Goal: Task Accomplishment & Management: Manage account settings

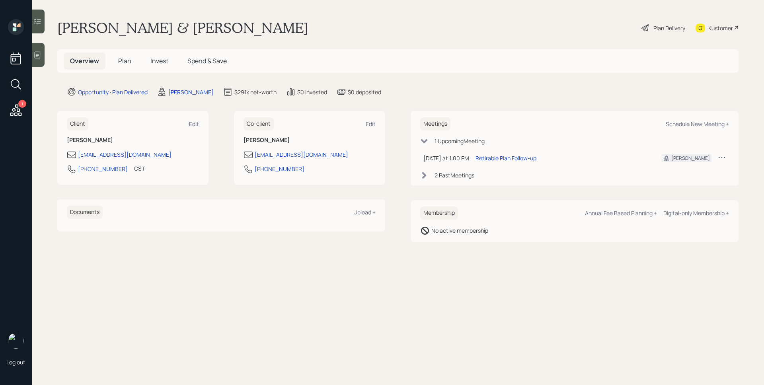
click at [19, 112] on icon at bounding box center [16, 110] width 14 height 14
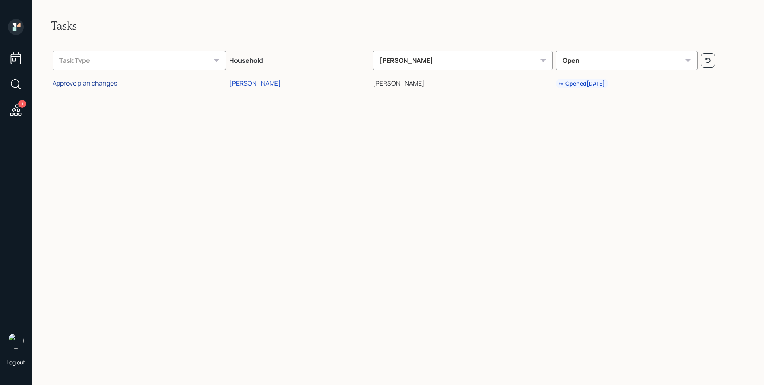
click at [107, 85] on div "Approve plan changes" at bounding box center [84, 83] width 64 height 9
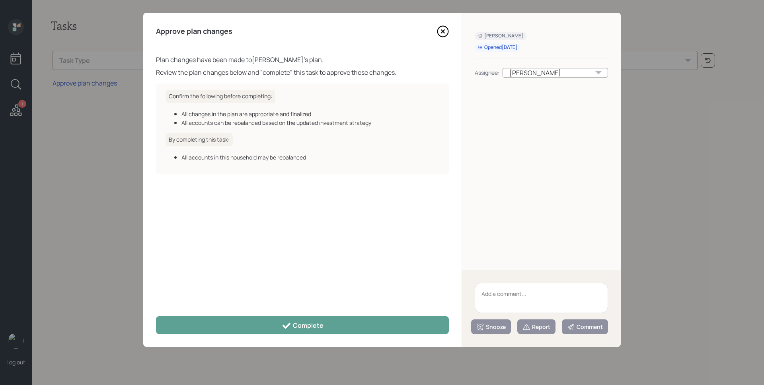
click at [285, 313] on div "Approve plan changes Plan changes have been made to [PERSON_NAME] 's plan. Revi…" at bounding box center [302, 180] width 318 height 334
click at [286, 315] on div "Approve plan changes Plan changes have been made to [PERSON_NAME] 's plan. Revi…" at bounding box center [302, 180] width 318 height 334
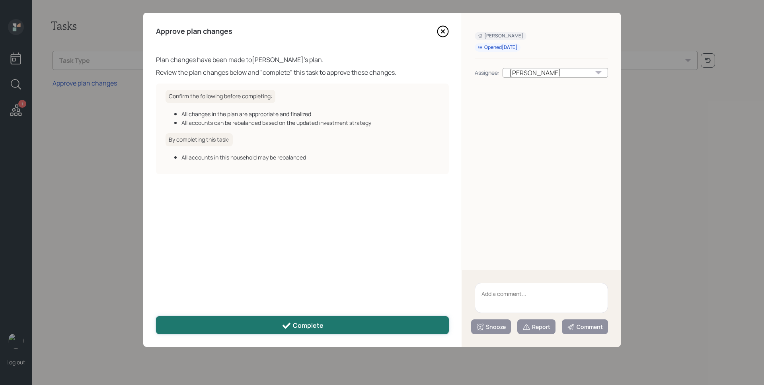
click at [346, 321] on button "Complete" at bounding box center [302, 325] width 293 height 18
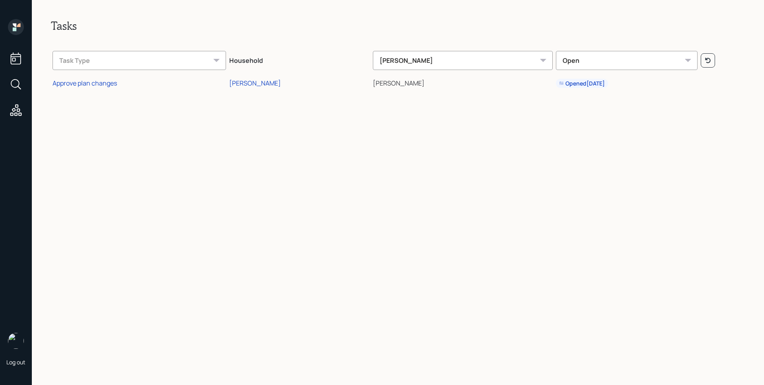
click at [16, 29] on icon at bounding box center [16, 27] width 16 height 16
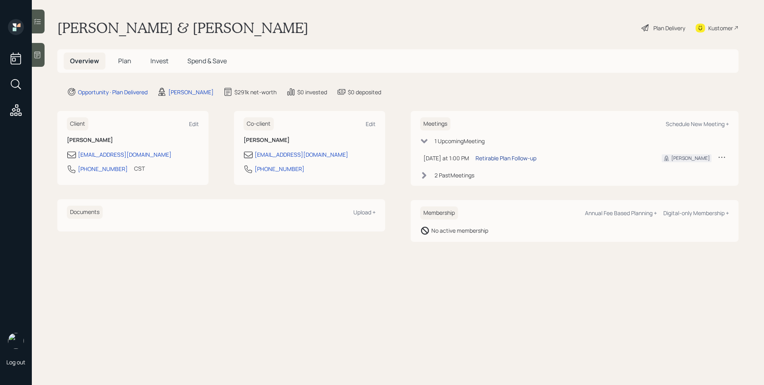
click at [492, 154] on div "Retirable Plan Follow-up" at bounding box center [505, 158] width 61 height 8
click at [151, 59] on span "Invest" at bounding box center [159, 60] width 18 height 9
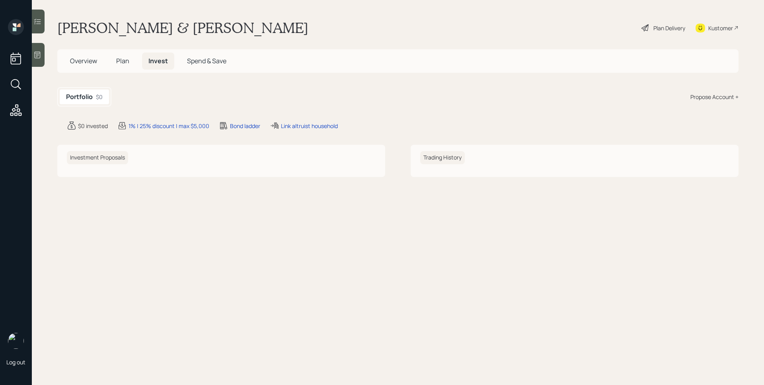
click at [122, 67] on h5 "Plan" at bounding box center [123, 60] width 26 height 17
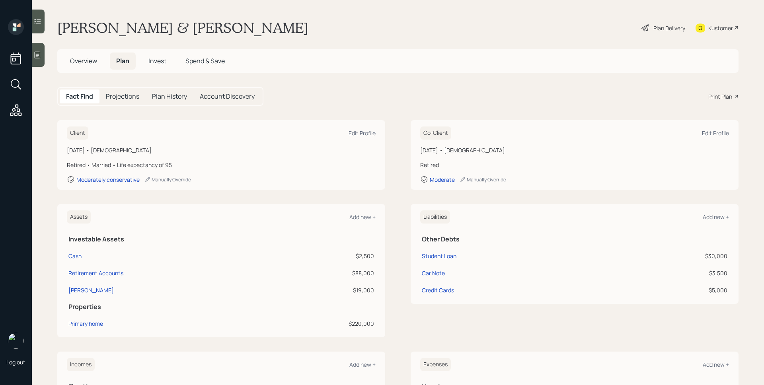
click at [666, 30] on div "Plan Delivery" at bounding box center [669, 28] width 32 height 8
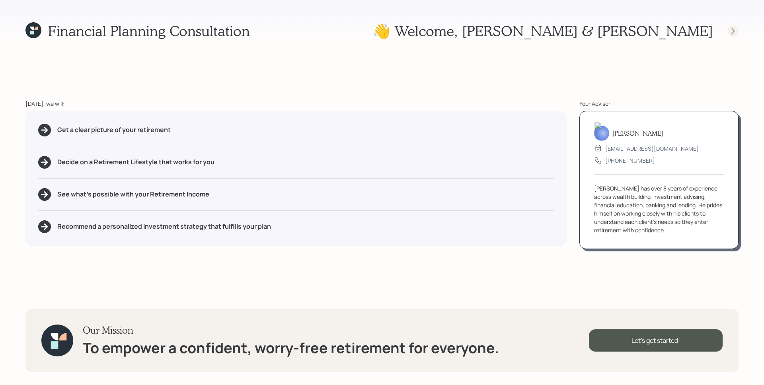
click at [729, 31] on icon at bounding box center [733, 31] width 8 height 8
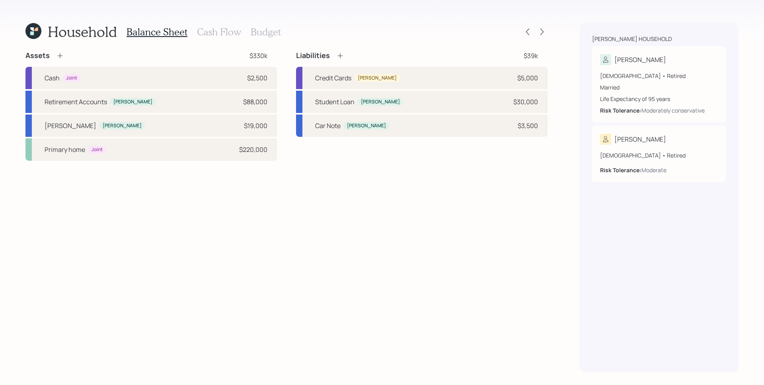
click at [540, 37] on div "Household Balance Sheet Cash Flow Budget" at bounding box center [286, 31] width 522 height 19
click at [541, 34] on icon at bounding box center [542, 32] width 8 height 8
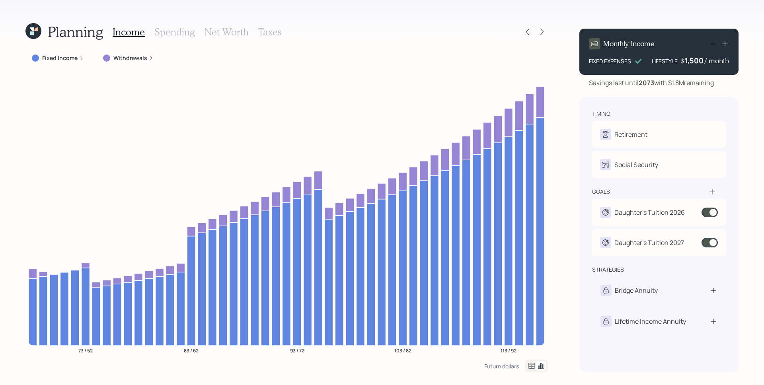
click at [79, 59] on icon at bounding box center [81, 58] width 5 height 5
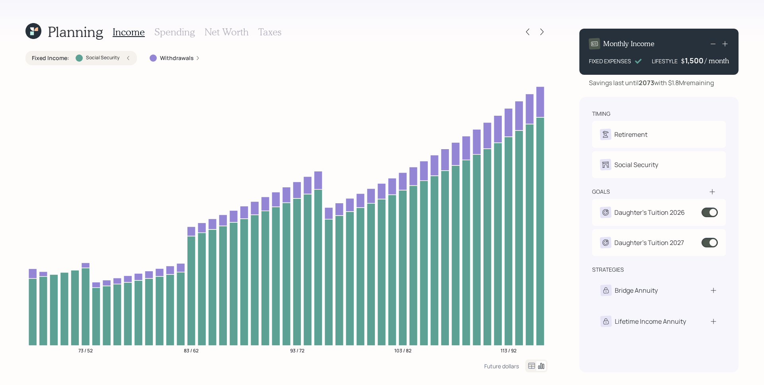
click at [571, 92] on div "Planning Income Spending Net Worth Taxes Fixed Income : Social Security Withdra…" at bounding box center [382, 192] width 764 height 385
click at [557, 138] on div "Planning Income Spending Net Worth Taxes Fixed Income : Social Security Withdra…" at bounding box center [382, 192] width 764 height 385
click at [550, 59] on div "Planning Income Spending Net Worth Taxes Fixed Income : Social Security Withdra…" at bounding box center [382, 192] width 764 height 385
click at [525, 30] on icon at bounding box center [527, 32] width 8 height 8
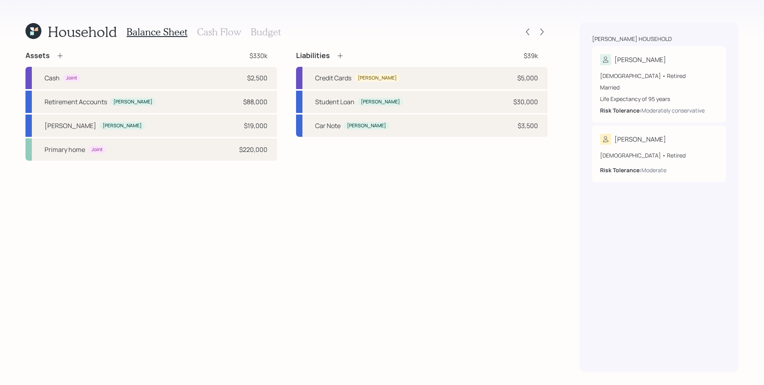
click at [512, 270] on div "Assets $330k Cash Joint $2,500 Retirement Accounts [PERSON_NAME] $88,000 [PERSO…" at bounding box center [286, 211] width 522 height 321
click at [554, 51] on div "Household Balance Sheet Cash Flow Budget Assets $330k Cash Joint $2,500 Retirem…" at bounding box center [382, 192] width 764 height 385
click at [538, 31] on icon at bounding box center [542, 32] width 8 height 8
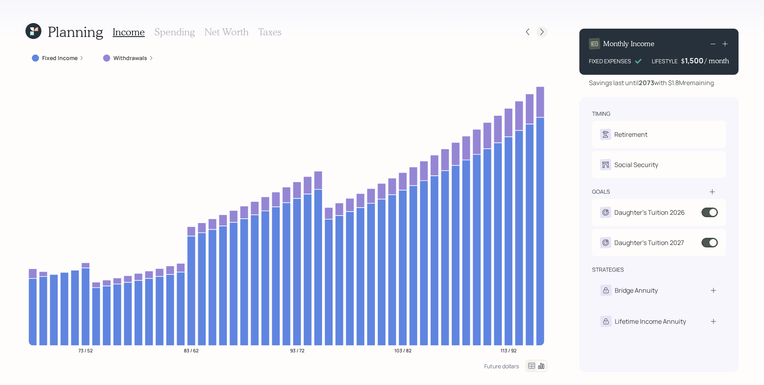
click at [542, 34] on icon at bounding box center [542, 32] width 8 height 8
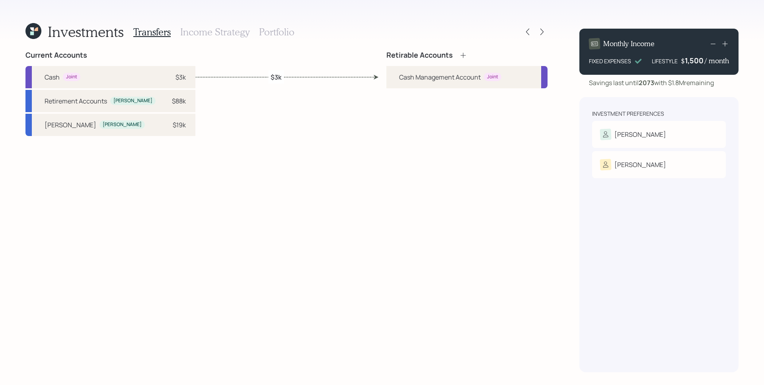
drag, startPoint x: 497, startPoint y: 189, endPoint x: 500, endPoint y: 169, distance: 20.6
click at [497, 186] on div "Retirable Accounts Cash Management Account Joint" at bounding box center [466, 211] width 161 height 321
click at [530, 33] on icon at bounding box center [527, 32] width 8 height 8
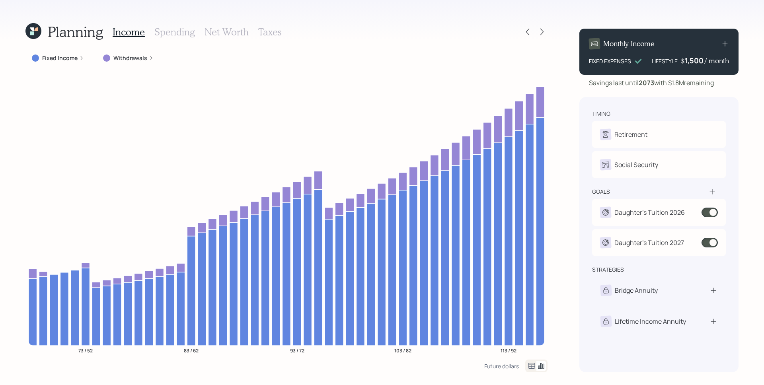
click at [178, 31] on h3 "Spending" at bounding box center [174, 32] width 41 height 12
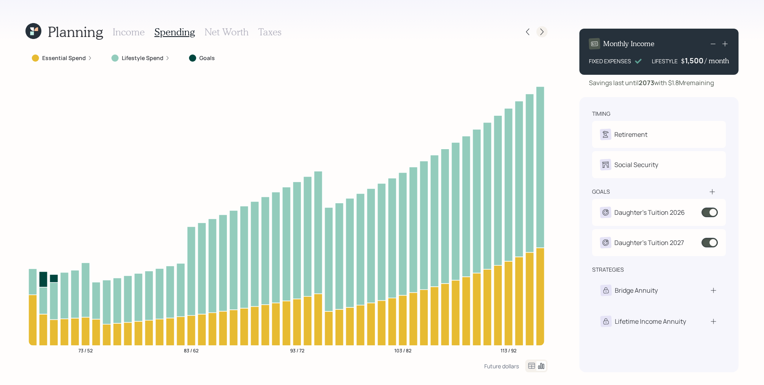
click at [541, 33] on icon at bounding box center [542, 32] width 8 height 8
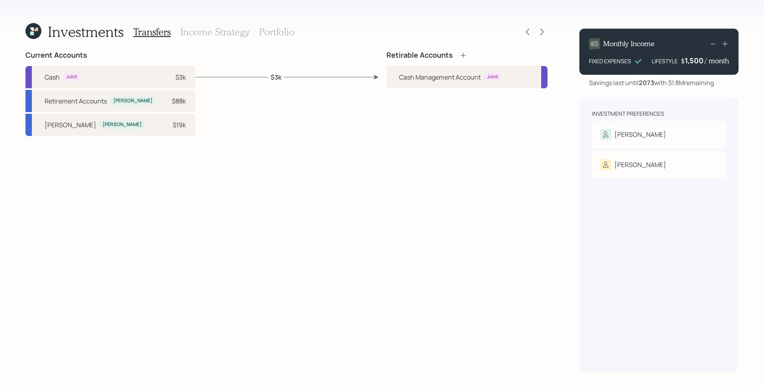
click at [402, 218] on div "Retirable Accounts Cash Management Account Joint" at bounding box center [466, 211] width 161 height 321
click at [464, 56] on icon at bounding box center [463, 55] width 8 height 8
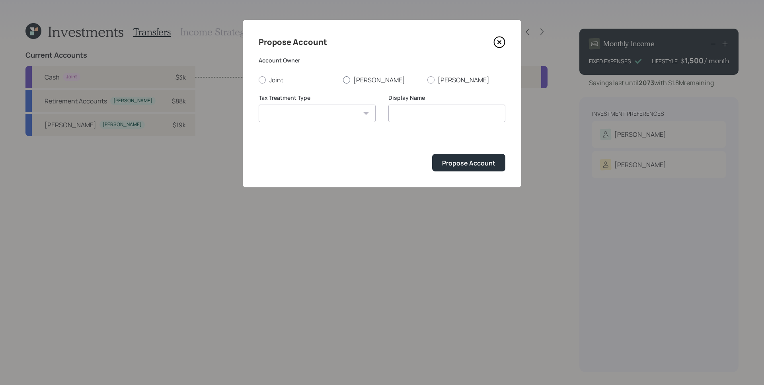
click at [352, 79] on label "[PERSON_NAME]" at bounding box center [382, 80] width 78 height 9
click at [343, 80] on input "[PERSON_NAME]" at bounding box center [342, 80] width 0 height 0
radio input "true"
click at [336, 110] on select "[PERSON_NAME] Taxable Traditional" at bounding box center [316, 113] width 117 height 17
select select "traditional"
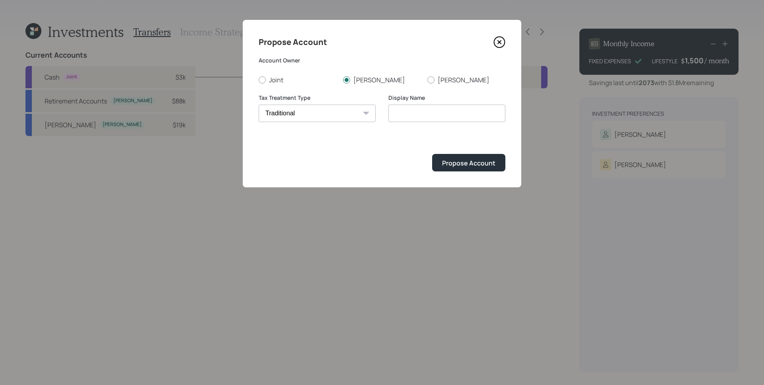
click at [258, 105] on select "[PERSON_NAME] Taxable Traditional" at bounding box center [316, 113] width 117 height 17
click at [455, 112] on input "Traditional" at bounding box center [446, 113] width 117 height 17
type input "Traditional IRA"
click at [432, 154] on button "Propose Account" at bounding box center [468, 162] width 73 height 17
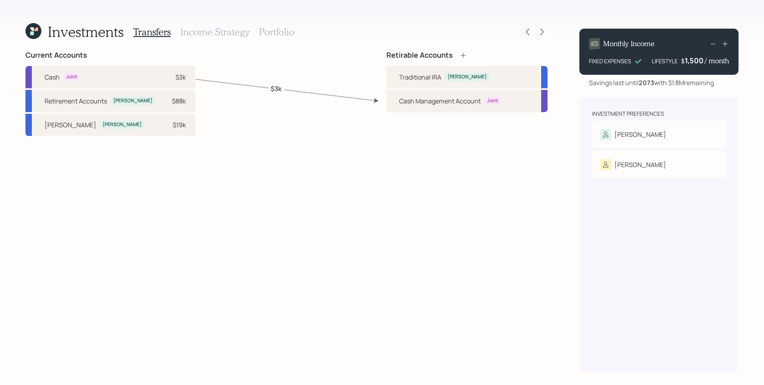
click at [465, 54] on icon at bounding box center [463, 55] width 8 height 8
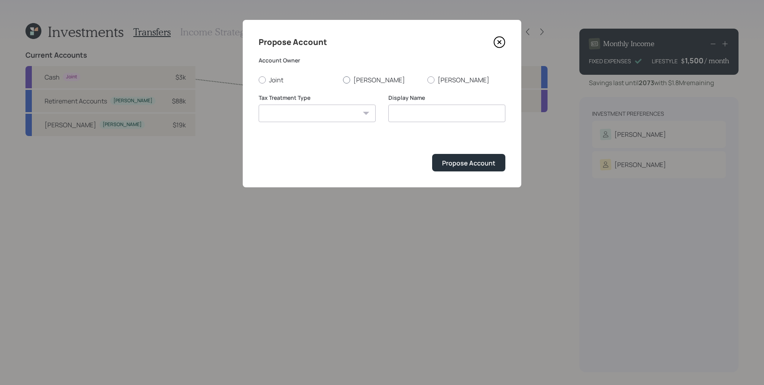
click at [363, 77] on label "[PERSON_NAME]" at bounding box center [382, 80] width 78 height 9
click at [343, 80] on input "[PERSON_NAME]" at bounding box center [342, 80] width 0 height 0
radio input "true"
click at [339, 112] on select "[PERSON_NAME] Taxable Traditional" at bounding box center [316, 113] width 117 height 17
select select "[PERSON_NAME]"
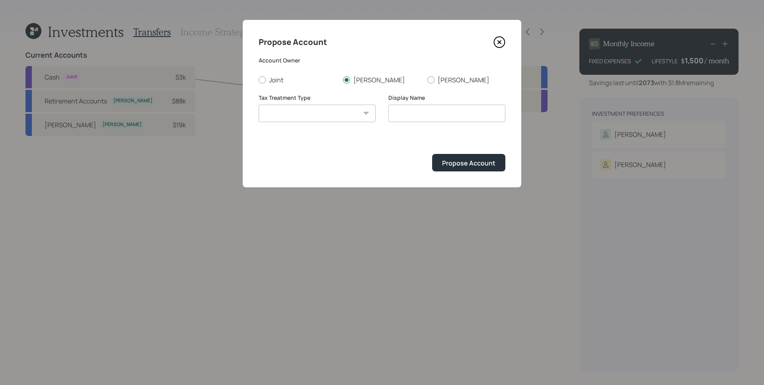
click at [258, 105] on select "[PERSON_NAME] Taxable Traditional" at bounding box center [316, 113] width 117 height 17
click at [449, 115] on input "[PERSON_NAME]" at bounding box center [446, 113] width 117 height 17
type input "[PERSON_NAME]"
click at [432, 154] on button "Propose Account" at bounding box center [468, 162] width 73 height 17
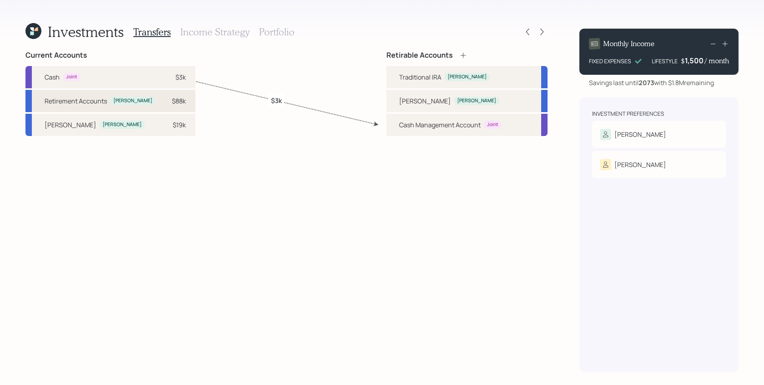
click at [160, 104] on div "Retirement Accounts [PERSON_NAME] $88k" at bounding box center [110, 101] width 170 height 22
click at [410, 77] on div "Traditional IRA" at bounding box center [420, 77] width 42 height 10
select select "7b7b839d-4b27-4408-b105-31d81ce8fcec"
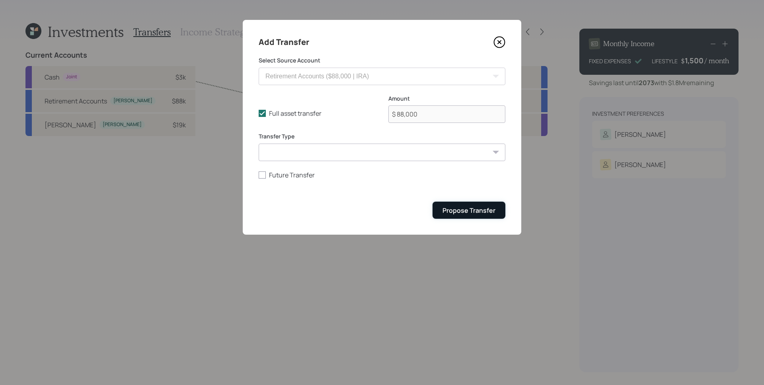
click at [475, 211] on div "Propose Transfer" at bounding box center [468, 210] width 53 height 9
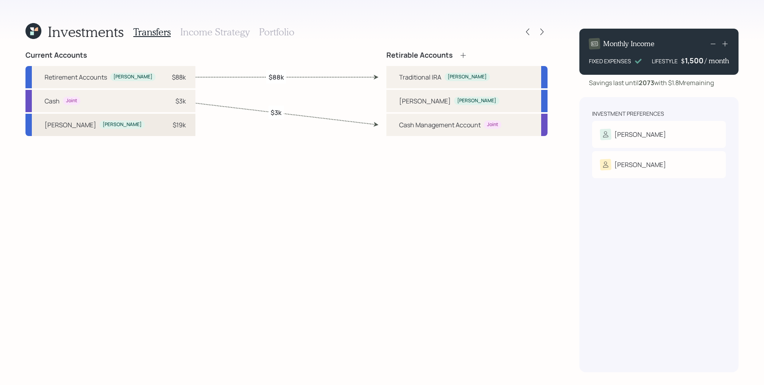
click at [148, 133] on div "[PERSON_NAME] [PERSON_NAME] $19k" at bounding box center [110, 125] width 170 height 22
click at [402, 103] on div "[PERSON_NAME]" at bounding box center [425, 101] width 52 height 10
select select "b91f9048-5994-4c6c-8b0e-0c075252b330"
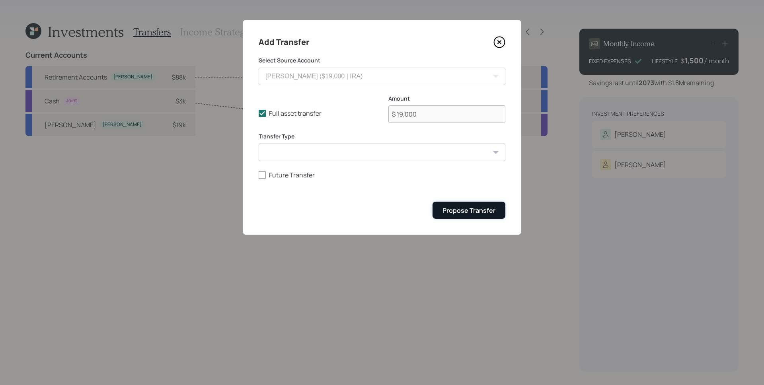
click at [473, 213] on div "Propose Transfer" at bounding box center [468, 210] width 53 height 9
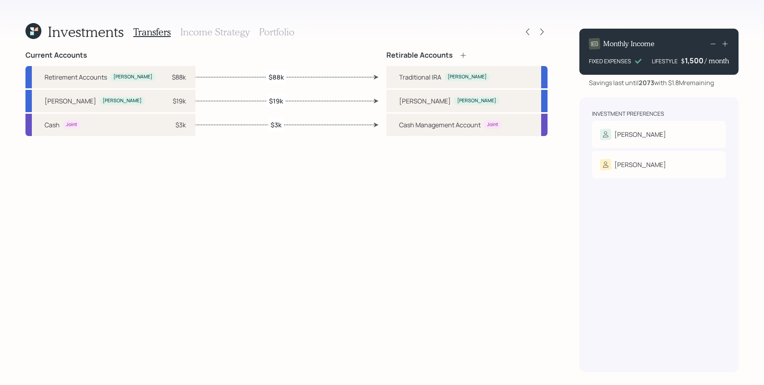
click at [221, 29] on h3 "Income Strategy" at bounding box center [214, 32] width 69 height 12
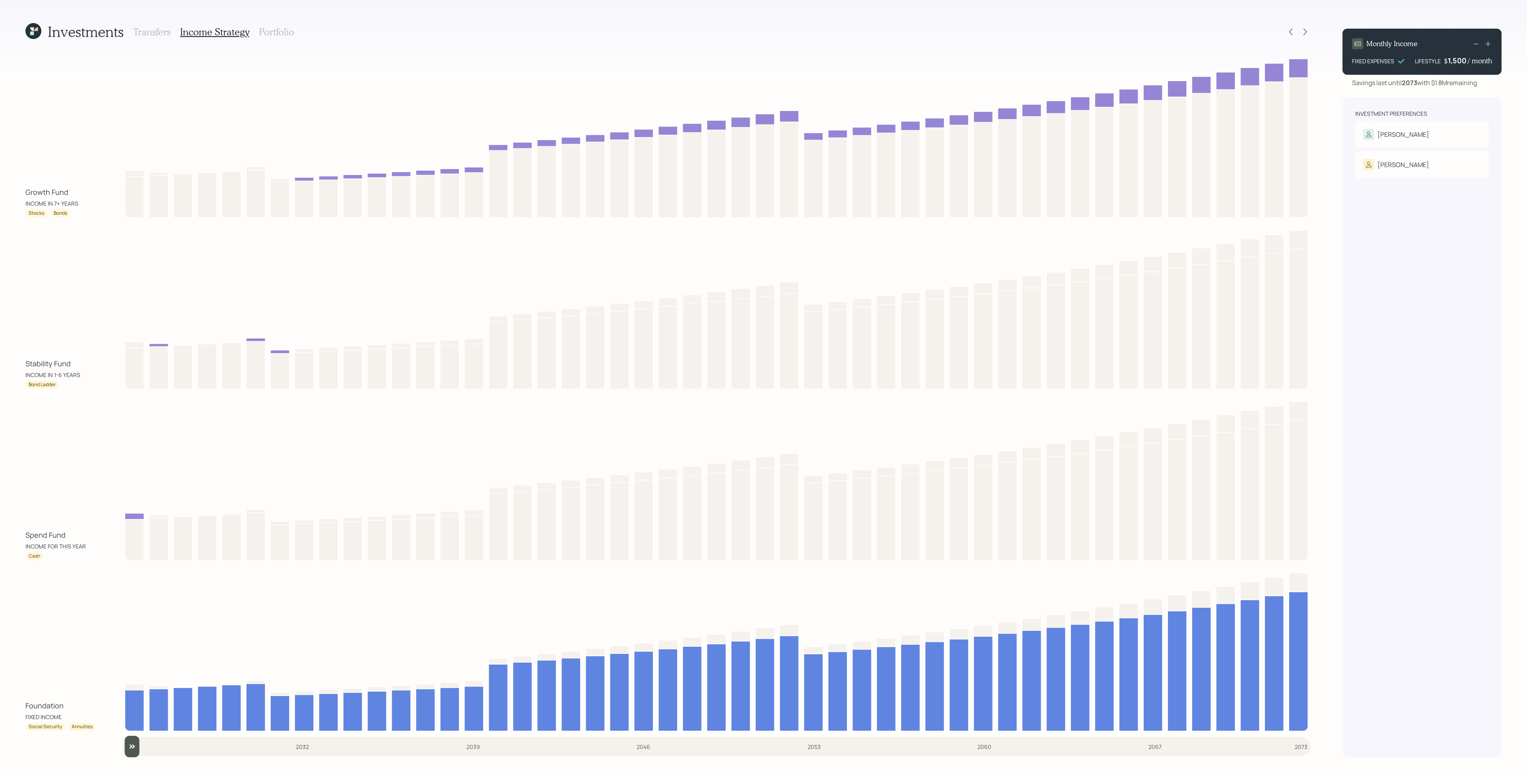
click at [278, 37] on h3 "Portfolio" at bounding box center [276, 32] width 35 height 12
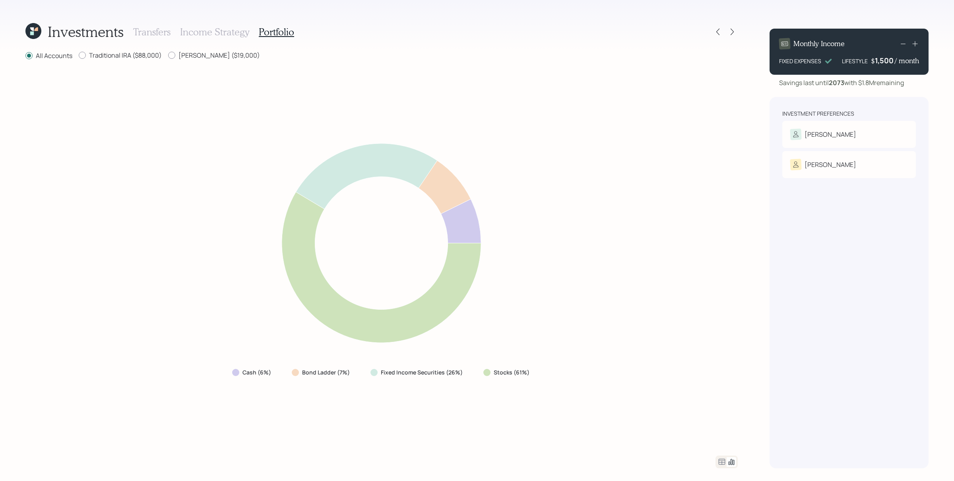
click at [662, 195] on div "Cash (6%) Bond Ladder (7%) Fixed Income Securities (26%) Stocks (61%)" at bounding box center [381, 258] width 713 height 376
drag, startPoint x: 515, startPoint y: 371, endPoint x: 530, endPoint y: 371, distance: 15.1
click at [530, 371] on div "Stocks (61%)" at bounding box center [507, 372] width 60 height 14
click at [558, 347] on icon at bounding box center [381, 242] width 427 height 225
click at [672, 286] on div "Cash (6%) Bond Ladder (7%) Fixed Income Securities (26%) Stocks (61%)" at bounding box center [381, 258] width 713 height 376
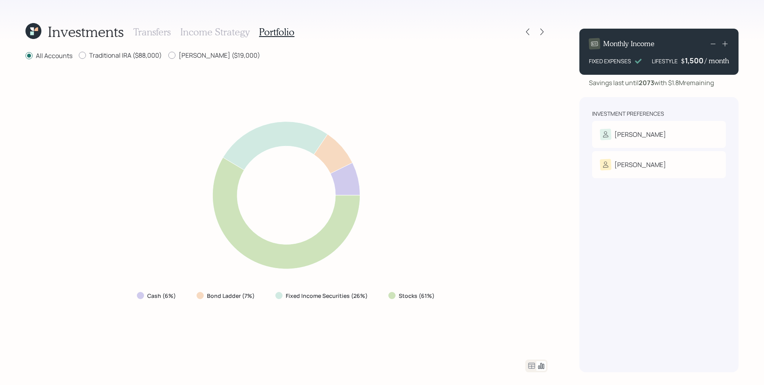
click at [556, 233] on div "Investments Transfers Income Strategy Portfolio All Accounts Traditional IRA ($…" at bounding box center [382, 192] width 764 height 385
click at [541, 33] on icon at bounding box center [542, 32] width 8 height 8
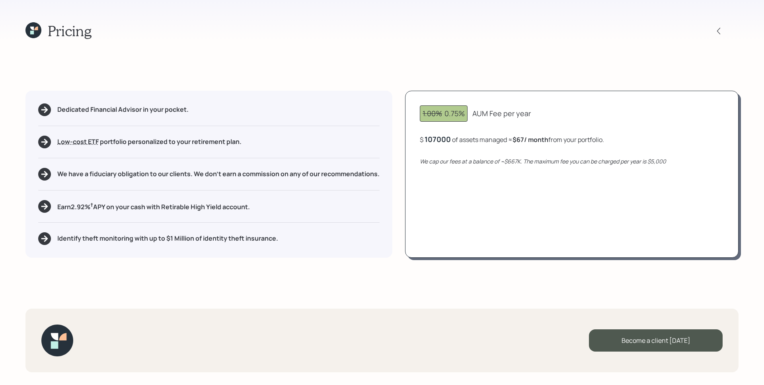
click at [447, 138] on div "107000" at bounding box center [437, 139] width 26 height 10
click at [466, 162] on icon "We cap our fees at a balance of ~$667K. The maximum fee you can be charged per …" at bounding box center [543, 161] width 246 height 8
click at [447, 138] on div "150000" at bounding box center [437, 139] width 27 height 10
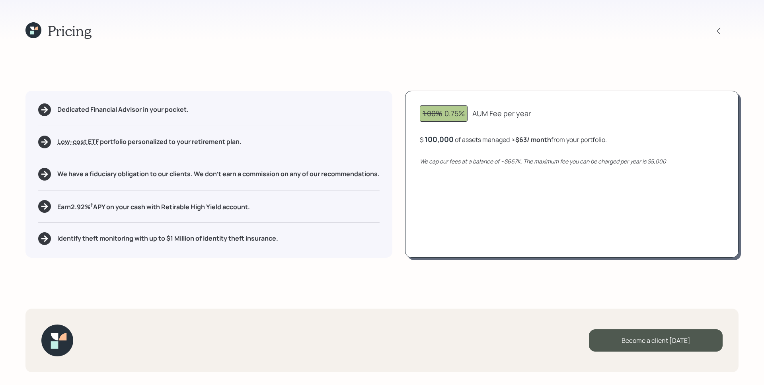
click at [468, 197] on div "1.00% 0.75% AUM Fee per year $ 100,000 of assets managed ≈ $63 / month from you…" at bounding box center [571, 174] width 333 height 167
click at [443, 137] on div "100000" at bounding box center [437, 139] width 27 height 10
click at [480, 205] on div "1.00% 0.75% AUM Fee per year $ 75,000 of assets managed ≈ $47 / month from your…" at bounding box center [571, 174] width 333 height 167
drag, startPoint x: 513, startPoint y: 142, endPoint x: 521, endPoint y: 144, distance: 8.5
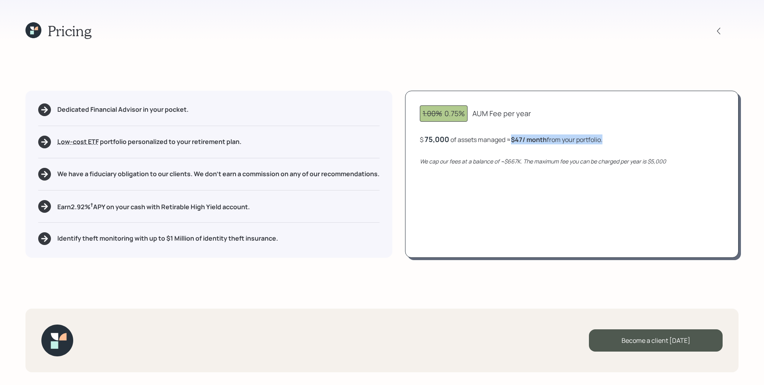
click at [521, 144] on div "1.00% 0.75% AUM Fee per year $ 75,000 of assets managed ≈ $47 / month from your…" at bounding box center [571, 174] width 333 height 167
click at [527, 160] on icon "We cap our fees at a balance of ~$667K. The maximum fee you can be charged per …" at bounding box center [543, 161] width 246 height 8
click at [430, 138] on div "75,000" at bounding box center [436, 139] width 25 height 10
drag, startPoint x: 447, startPoint y: 117, endPoint x: 458, endPoint y: 117, distance: 10.4
click at [458, 117] on div "1.00% 0.75%" at bounding box center [443, 113] width 42 height 11
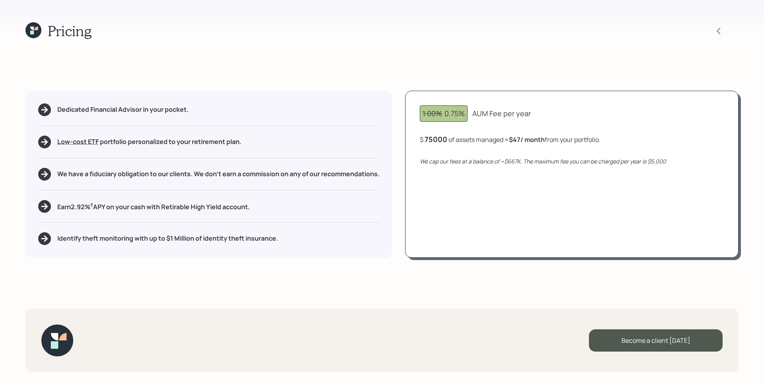
click at [435, 134] on div "75000" at bounding box center [435, 139] width 23 height 10
click at [523, 207] on div "1.00% 0.75% AUM Fee per year $ 107000 of assets managed ≈ $47 / month from your…" at bounding box center [571, 174] width 333 height 167
drag, startPoint x: 508, startPoint y: 163, endPoint x: 518, endPoint y: 165, distance: 10.1
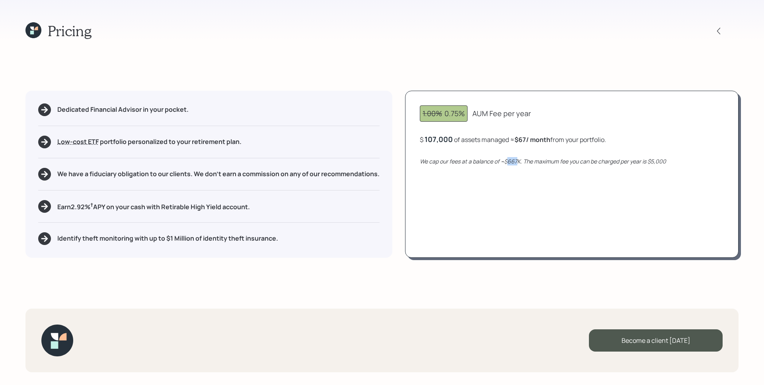
click at [518, 165] on div "We cap our fees at a balance of ~$667K. The maximum fee you can be charged per …" at bounding box center [572, 161] width 304 height 8
click at [540, 183] on div "1.00% 0.75% AUM Fee per year $ 107,000 of assets managed ≈ $67 / month from you…" at bounding box center [571, 174] width 333 height 167
click at [444, 141] on div "107000" at bounding box center [437, 139] width 26 height 10
click at [486, 196] on div "1.00% 0.75% AUM Fee per year $ 107000 of assets managed ≈ $67 / month from your…" at bounding box center [571, 174] width 333 height 167
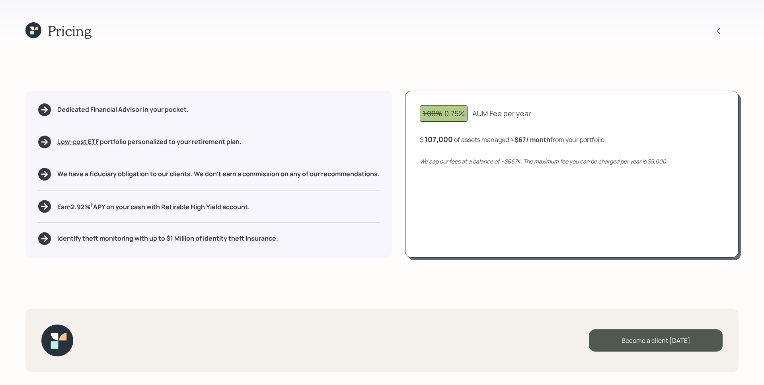
click at [366, 220] on div "Dedicated Financial Advisor in your pocket. Low-cost ETF Retirable uses diversi…" at bounding box center [208, 174] width 367 height 167
click at [37, 29] on icon at bounding box center [36, 29] width 4 height 4
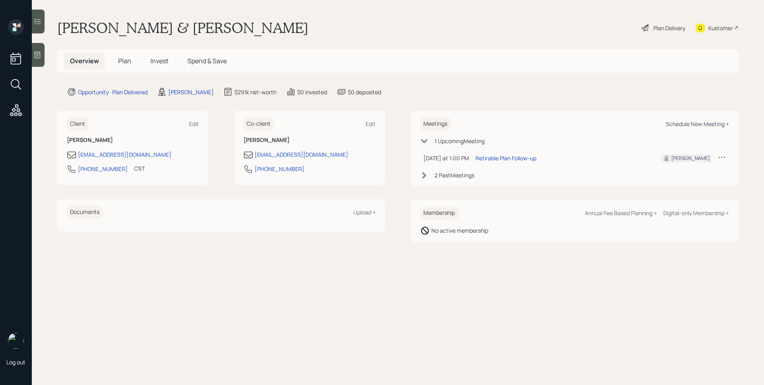
click at [707, 127] on div "Schedule New Meeting +" at bounding box center [696, 124] width 63 height 8
select select "d946c976-65aa-4529-ac9d-02c4f1114fc0"
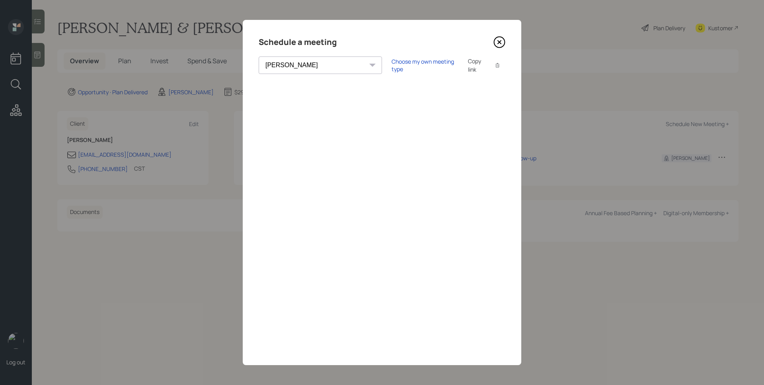
click at [500, 42] on icon at bounding box center [499, 42] width 12 height 12
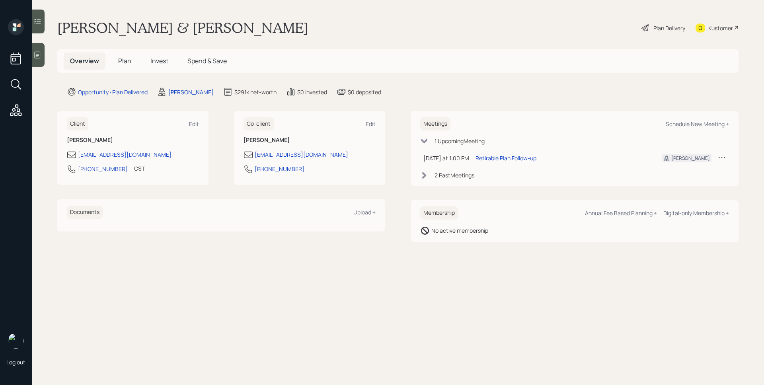
drag, startPoint x: 119, startPoint y: 56, endPoint x: 143, endPoint y: 60, distance: 24.1
click at [119, 56] on h5 "Plan" at bounding box center [125, 60] width 26 height 17
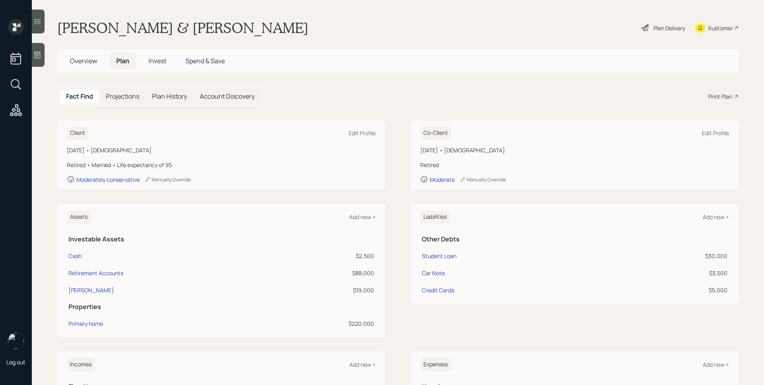
click at [719, 95] on div "Print Plan" at bounding box center [720, 96] width 24 height 8
